Goal: Find specific fact: Find specific fact

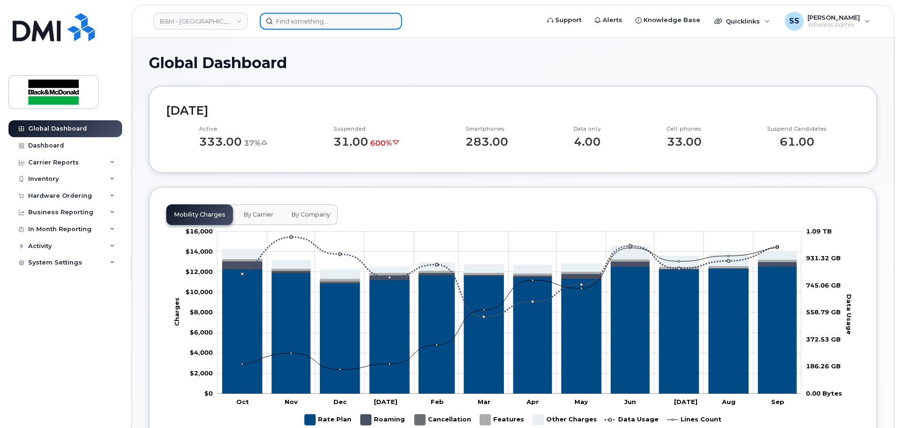
click at [310, 28] on input at bounding box center [331, 21] width 142 height 17
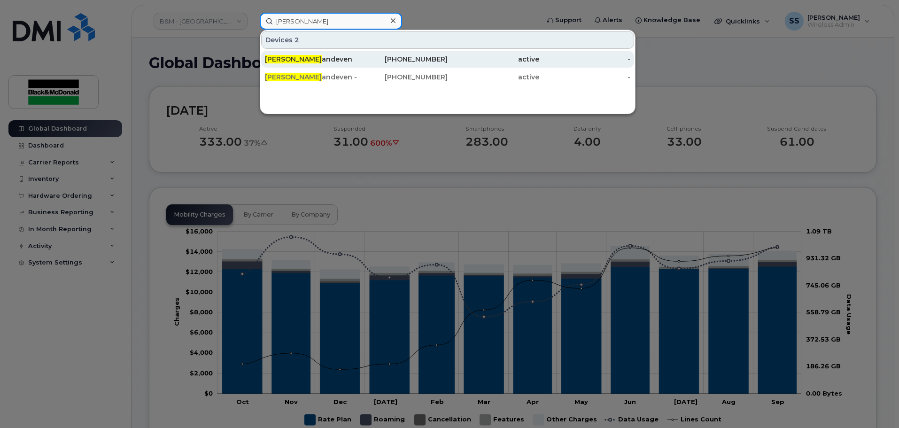
type input "[PERSON_NAME]"
click at [304, 63] on div "[PERSON_NAME] andeven" at bounding box center [311, 59] width 92 height 9
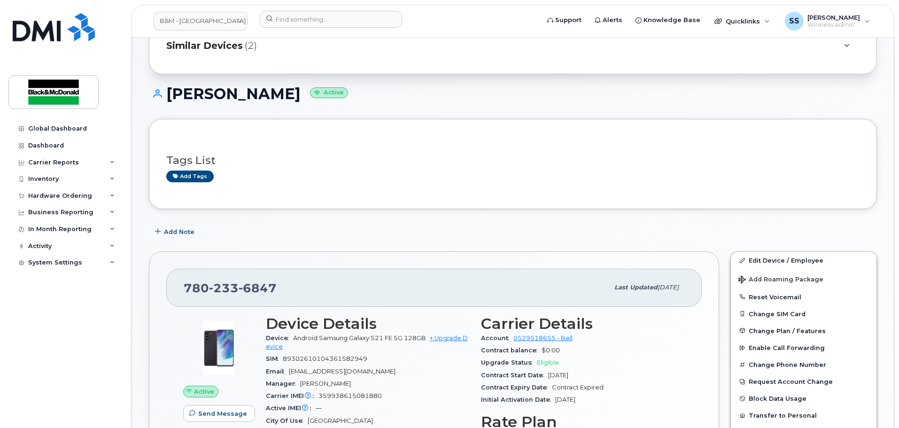
scroll to position [94, 0]
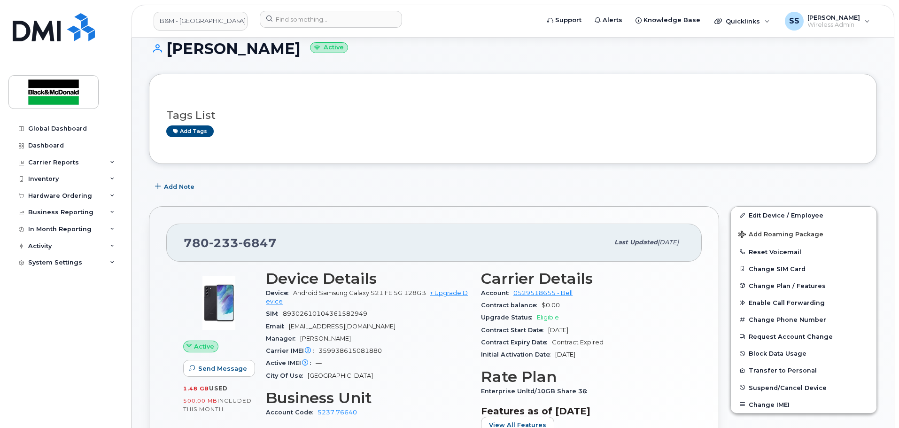
click at [342, 339] on span "[PERSON_NAME]" at bounding box center [325, 338] width 51 height 7
drag, startPoint x: 388, startPoint y: 351, endPoint x: 319, endPoint y: 353, distance: 69.1
click at [319, 353] on div "Carrier IMEI Carrier IMEI is reported during the last billing cycle or change o…" at bounding box center [368, 351] width 204 height 12
copy span "359938615081880"
click at [299, 24] on input at bounding box center [331, 19] width 142 height 17
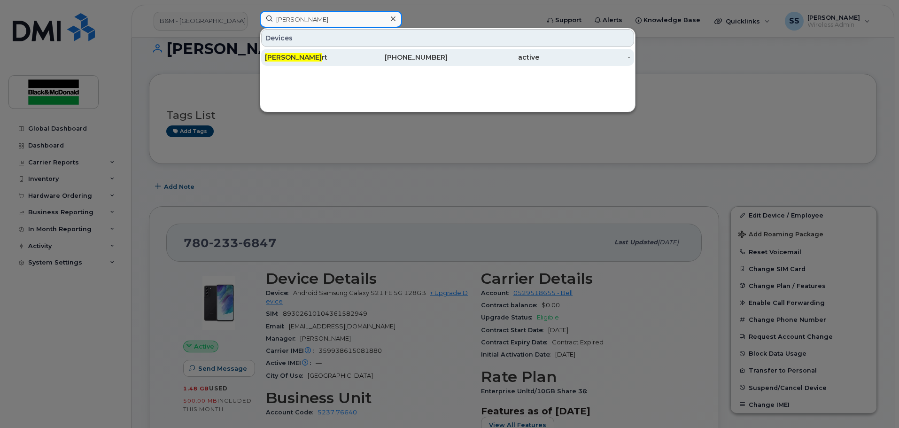
type input "Chris Sma"
click at [312, 64] on div "Chris Sma rt" at bounding box center [311, 57] width 92 height 17
